Goal: Navigation & Orientation: Find specific page/section

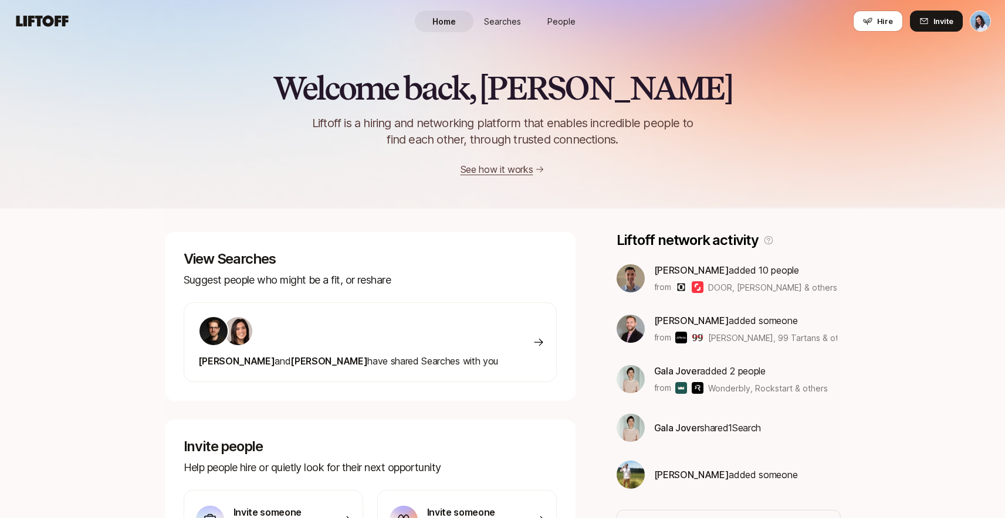
click at [566, 11] on link "People" at bounding box center [561, 22] width 59 height 22
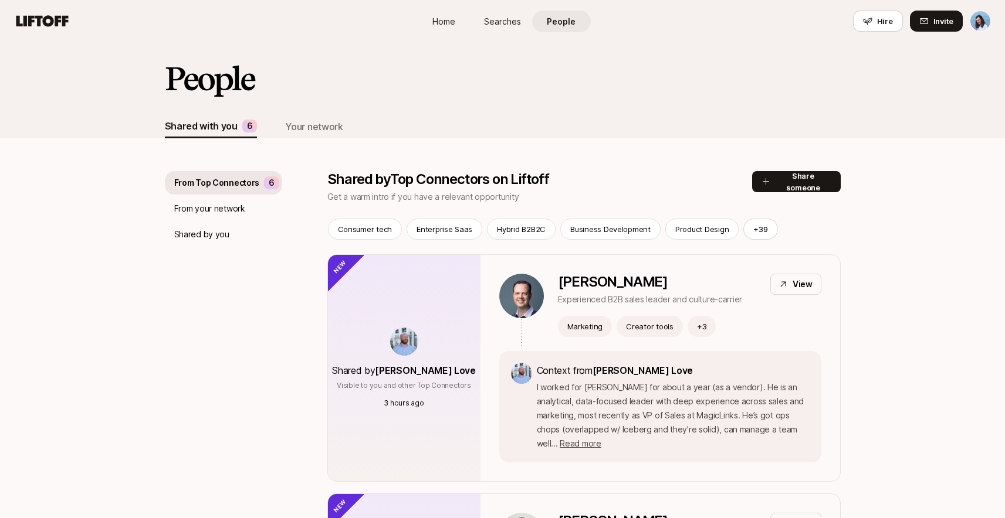
click at [215, 205] on p "From your network" at bounding box center [209, 209] width 71 height 14
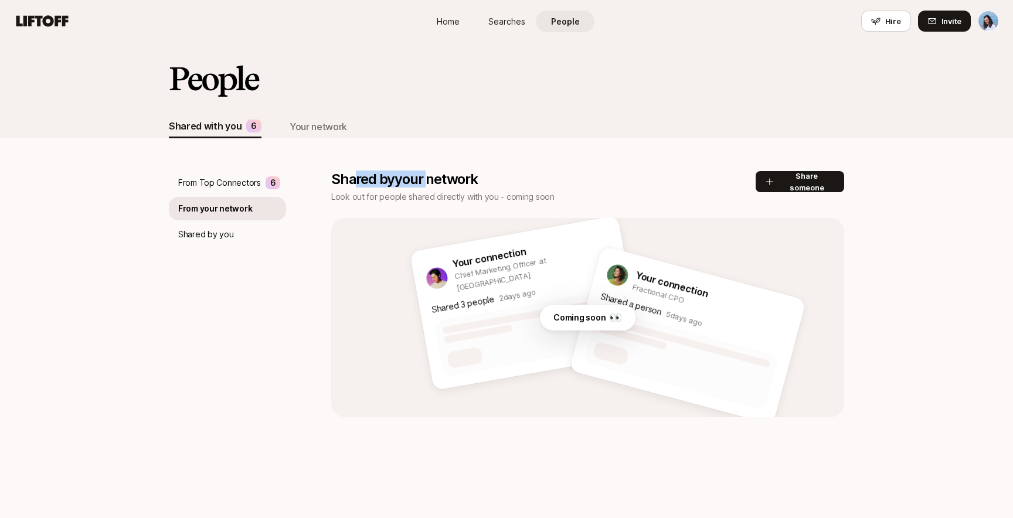
click at [432, 184] on p "Shared by your network" at bounding box center [543, 179] width 425 height 16
drag, startPoint x: 486, startPoint y: 186, endPoint x: 558, endPoint y: 185, distance: 72.1
click at [486, 186] on p "Shared by your network" at bounding box center [543, 179] width 425 height 16
click at [233, 243] on div "Shared by you" at bounding box center [227, 234] width 117 height 23
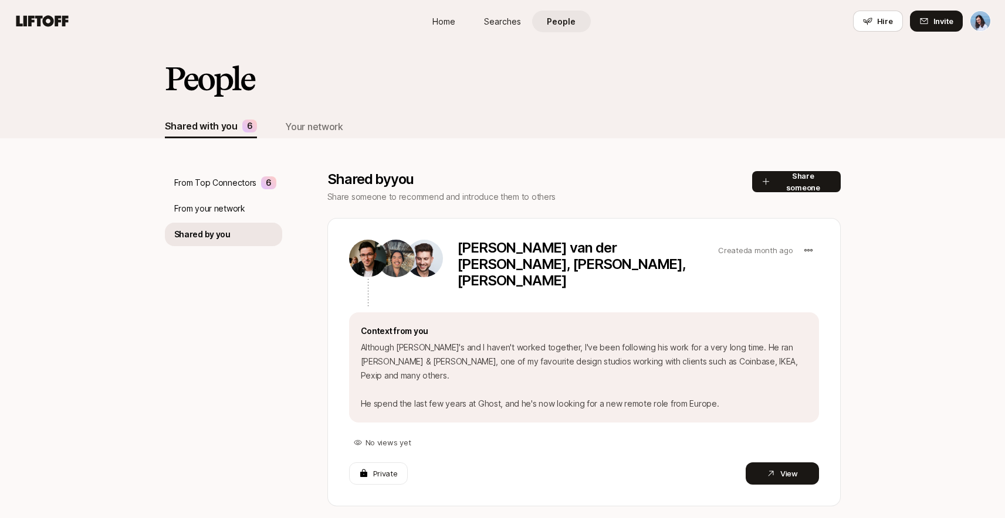
click at [200, 208] on p "From your network" at bounding box center [209, 209] width 71 height 14
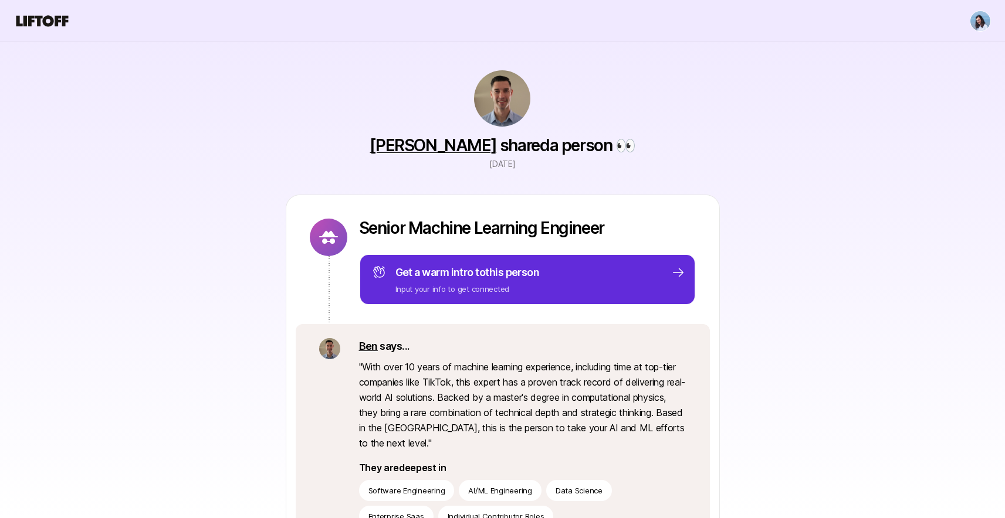
click at [52, 19] on icon at bounding box center [42, 20] width 52 height 11
click at [35, 18] on icon at bounding box center [42, 21] width 56 height 16
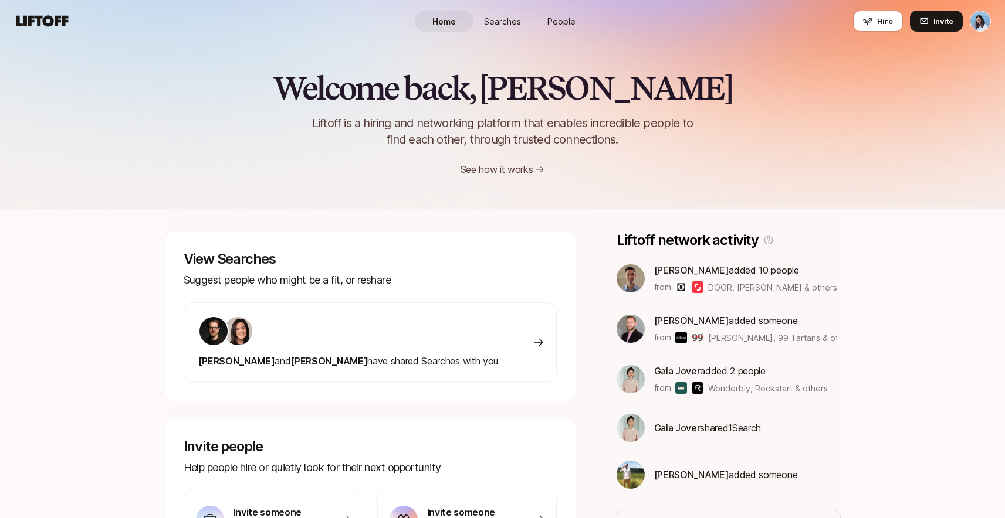
click at [569, 19] on span "People" at bounding box center [561, 21] width 28 height 12
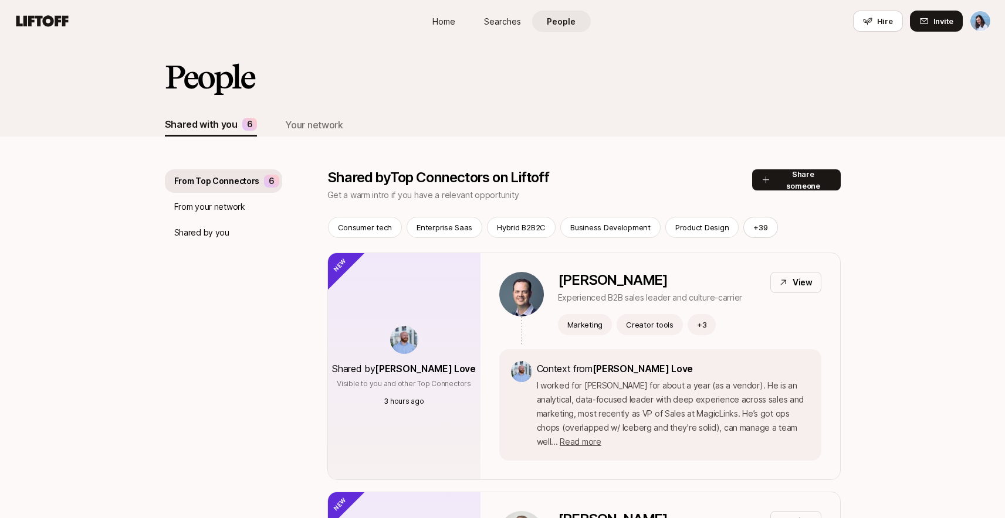
scroll to position [2, 0]
click at [331, 131] on div "Your network" at bounding box center [313, 124] width 57 height 15
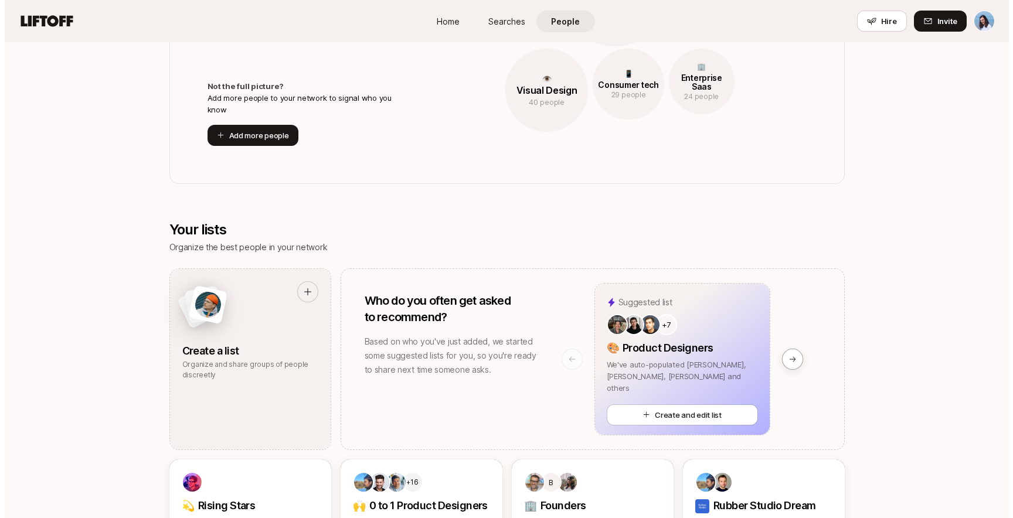
scroll to position [466, 0]
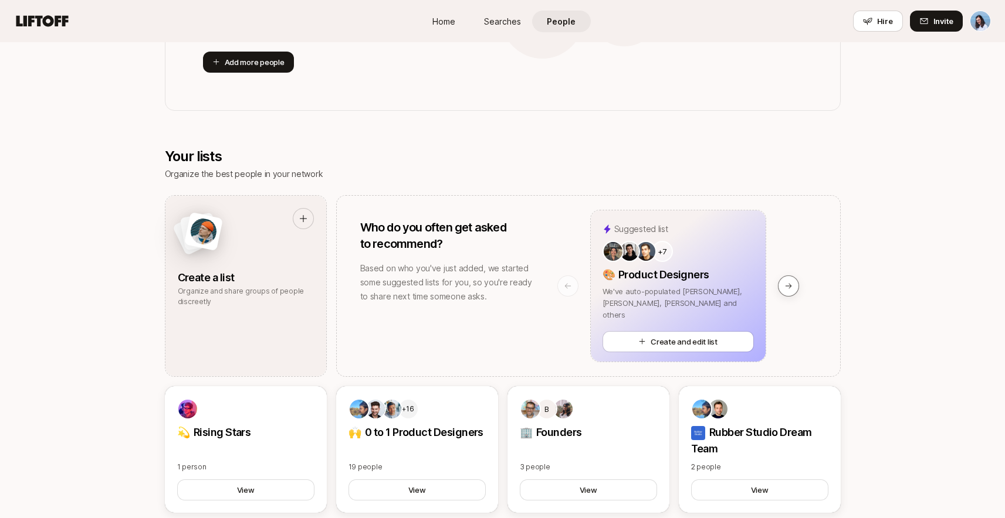
click at [786, 286] on icon at bounding box center [788, 286] width 6 height 5
click at [791, 283] on icon at bounding box center [788, 286] width 8 height 8
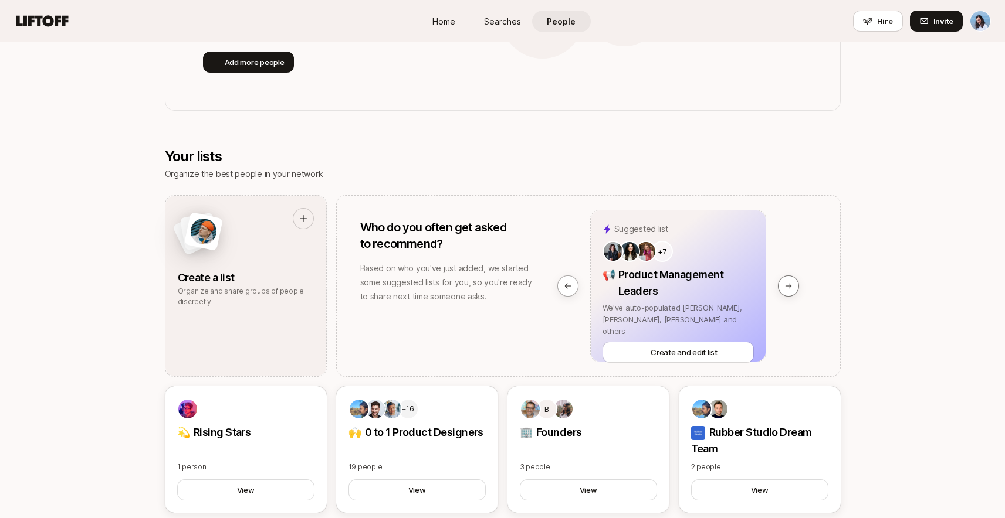
click at [791, 283] on icon at bounding box center [788, 286] width 8 height 8
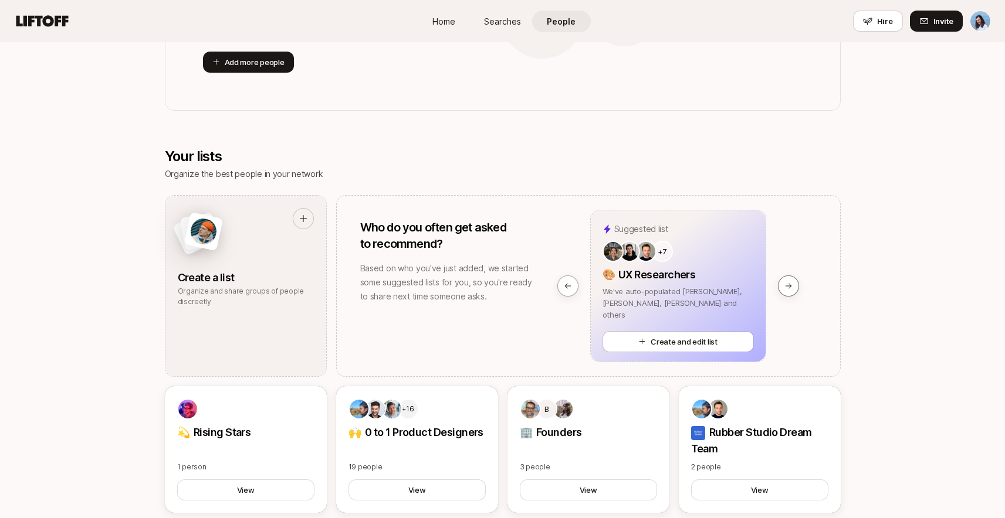
click at [791, 283] on icon at bounding box center [788, 286] width 8 height 8
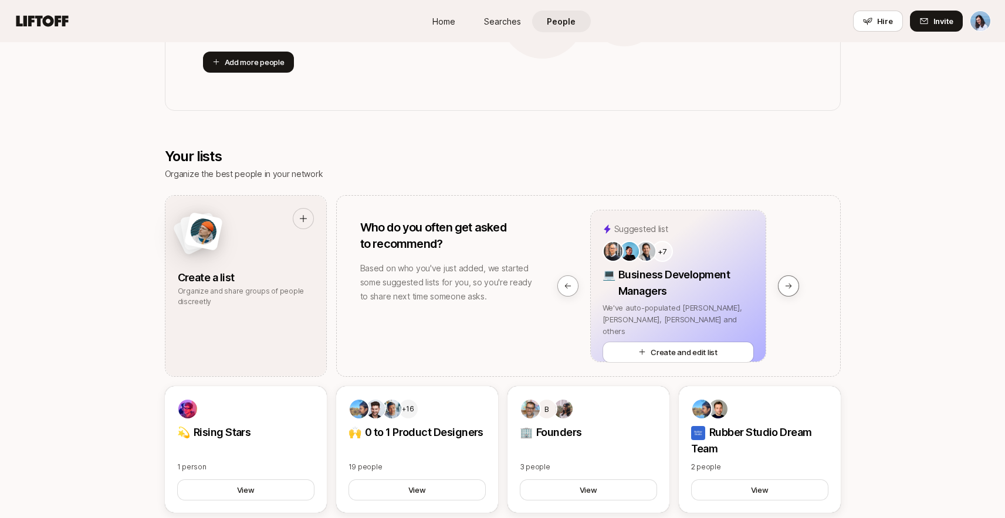
click at [791, 283] on icon at bounding box center [788, 286] width 8 height 8
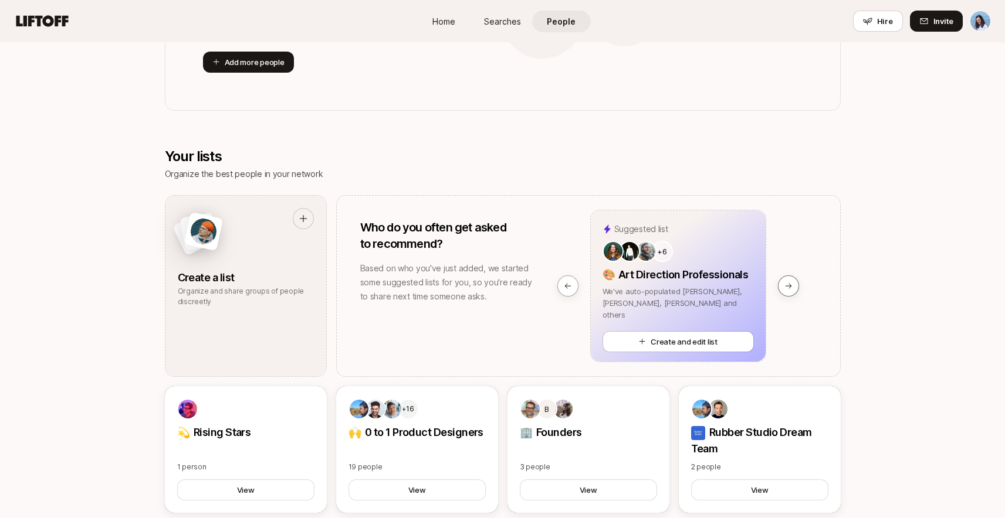
click at [784, 284] on icon at bounding box center [788, 286] width 8 height 8
click at [784, 283] on icon at bounding box center [788, 286] width 8 height 8
click at [571, 291] on button at bounding box center [567, 286] width 21 height 21
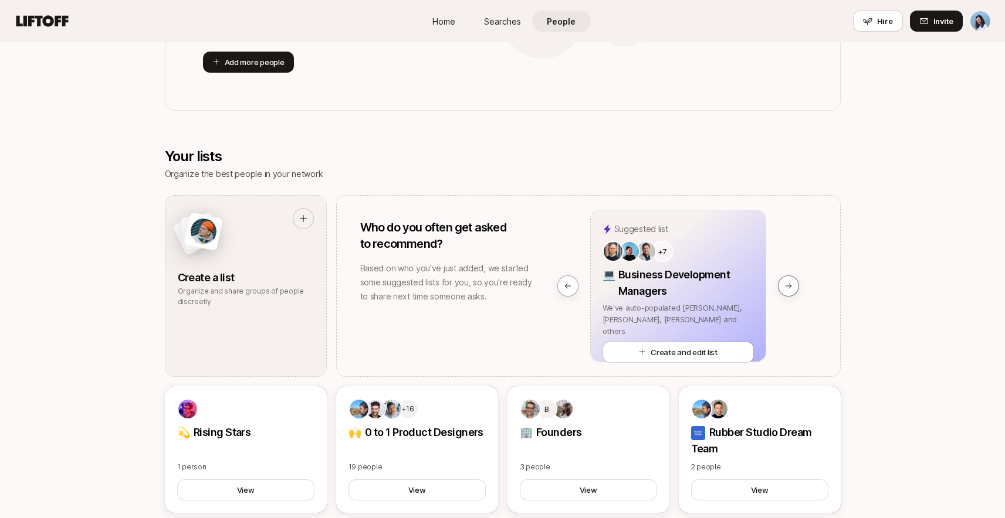
click at [788, 284] on icon at bounding box center [788, 286] width 8 height 8
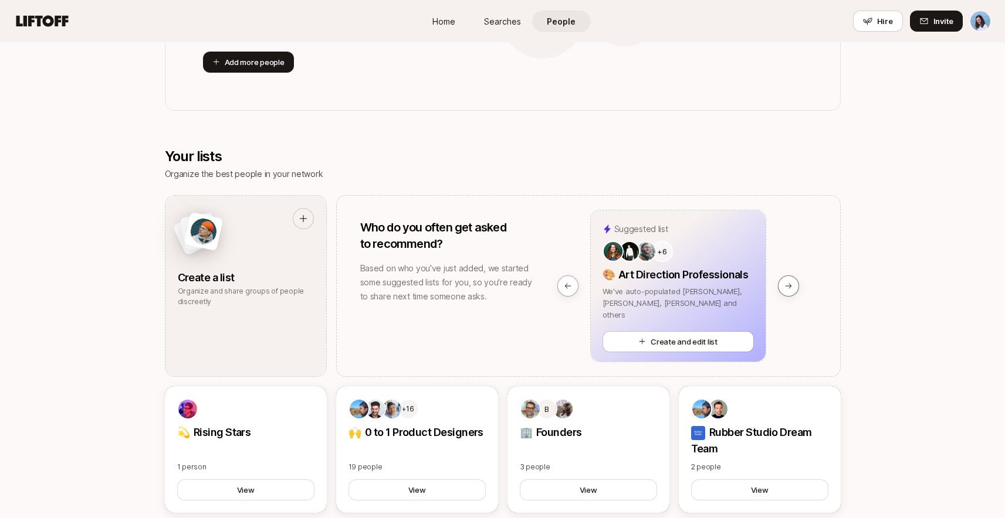
click at [788, 284] on icon at bounding box center [788, 286] width 8 height 8
click at [570, 290] on icon at bounding box center [568, 286] width 8 height 8
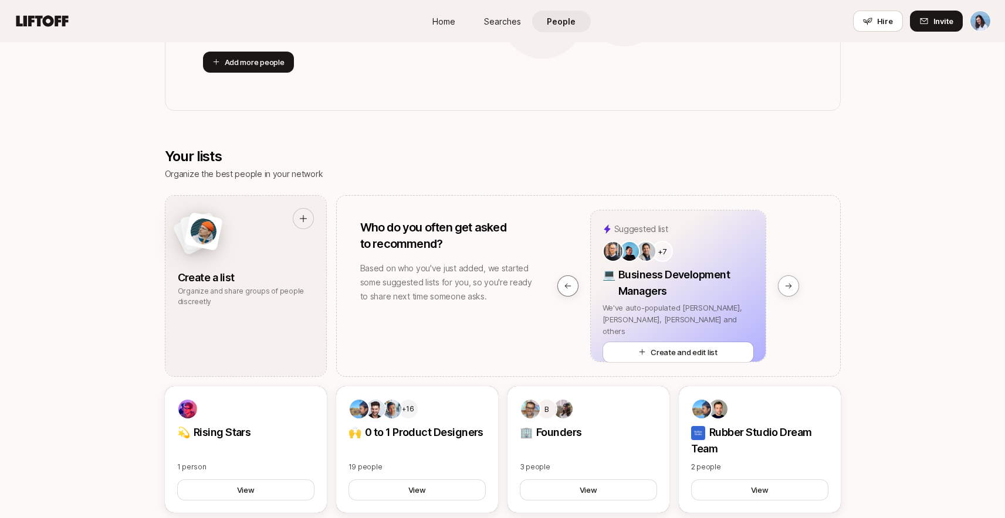
click at [570, 290] on icon at bounding box center [568, 286] width 8 height 8
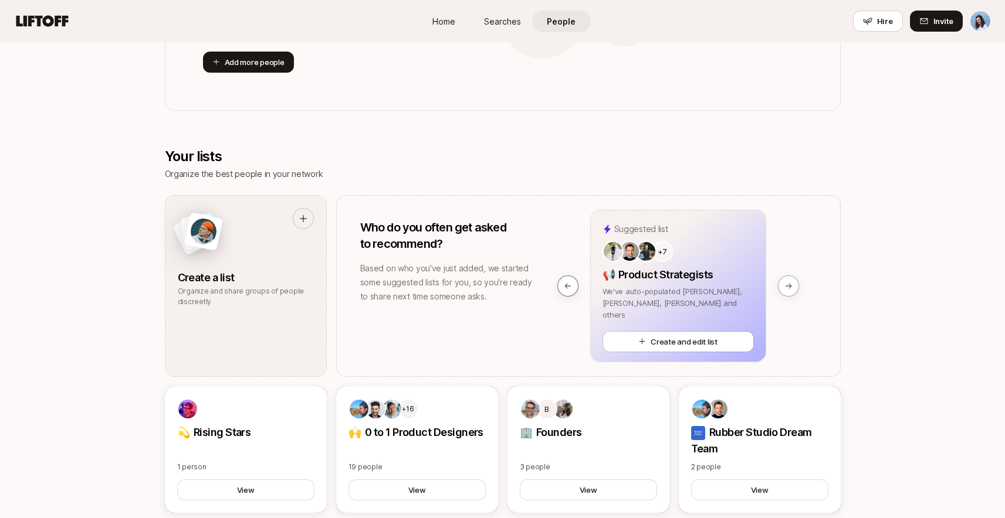
click at [570, 290] on button at bounding box center [567, 286] width 21 height 21
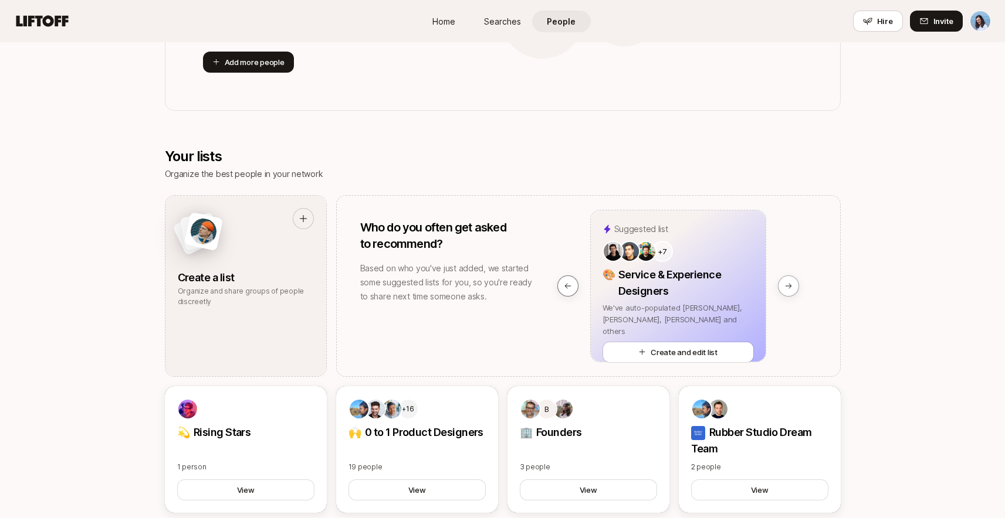
click at [570, 290] on button at bounding box center [567, 286] width 21 height 21
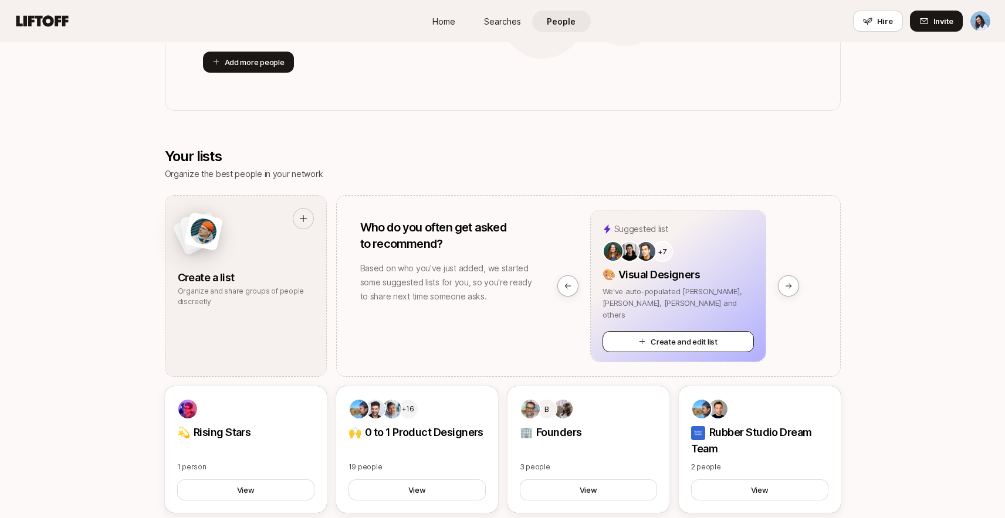
click at [692, 338] on button "Create and edit list" at bounding box center [677, 341] width 151 height 21
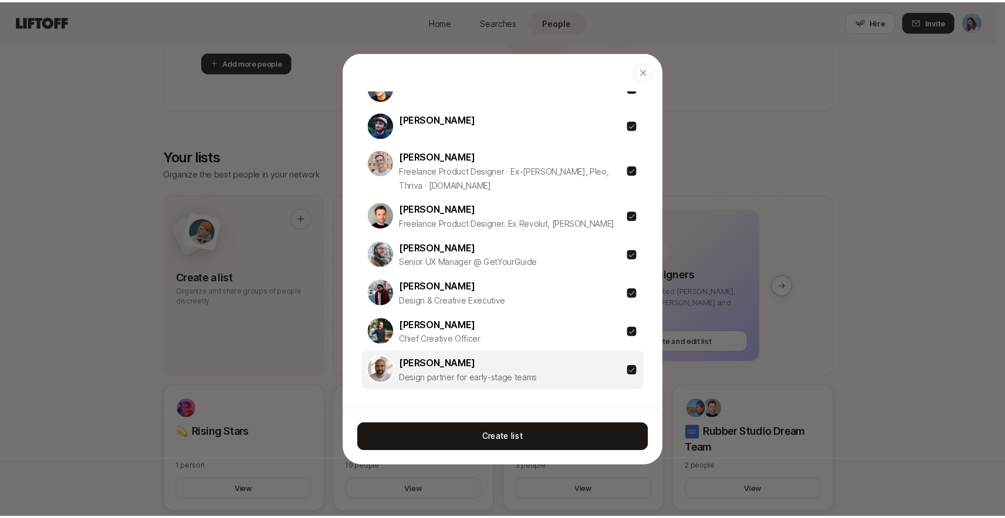
scroll to position [0, 0]
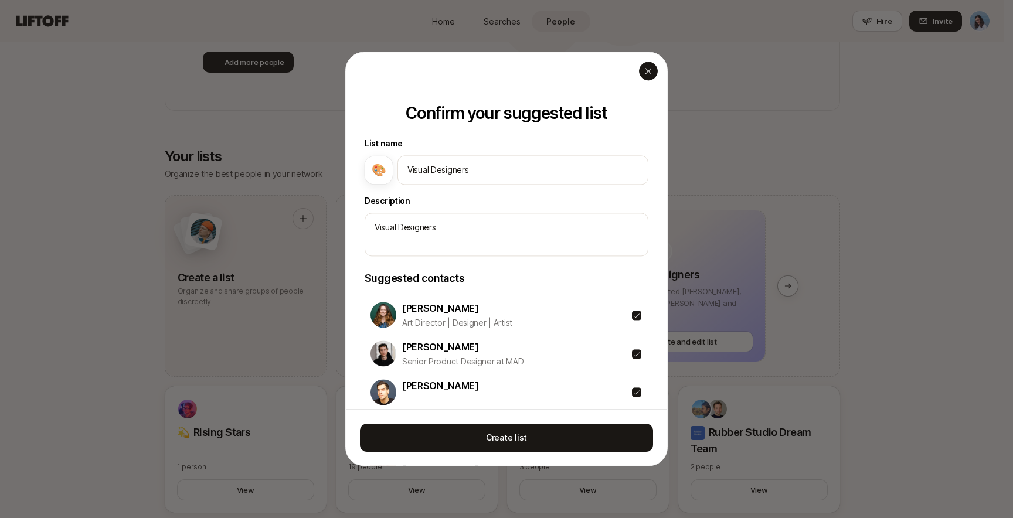
click at [652, 74] on icon "button" at bounding box center [648, 70] width 9 height 9
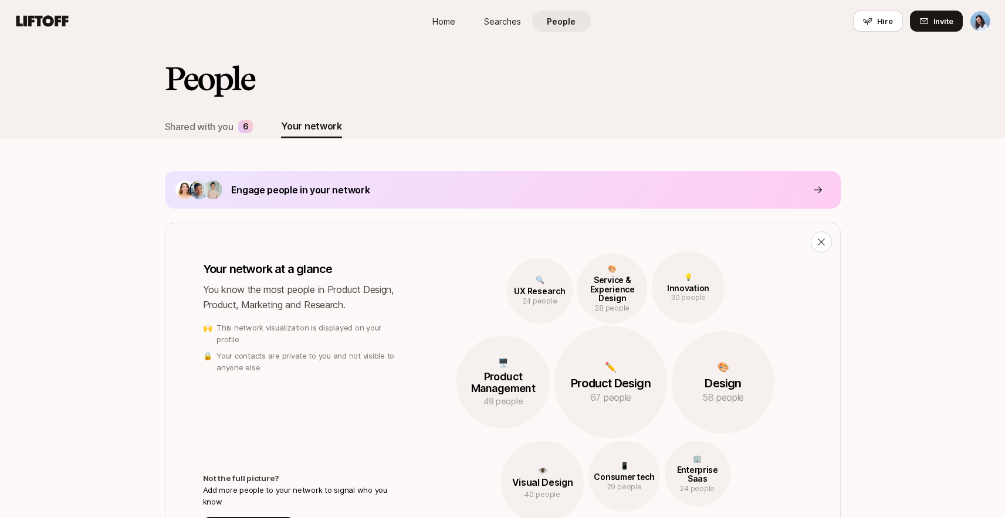
click at [449, 24] on span "Home" at bounding box center [443, 21] width 23 height 12
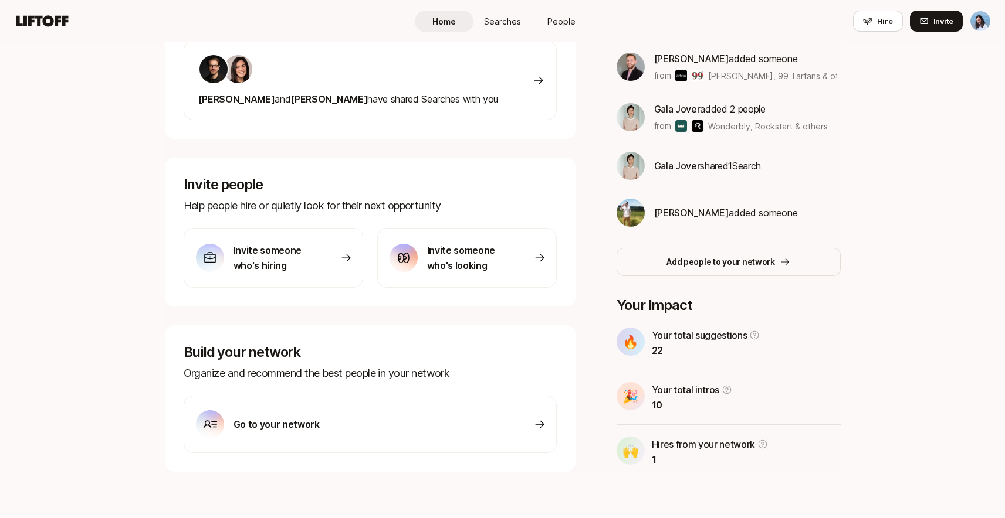
scroll to position [263, 0]
